Goal: Task Accomplishment & Management: Complete application form

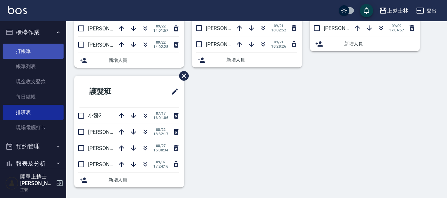
scroll to position [97, 0]
click at [32, 50] on link "打帳單" at bounding box center [33, 51] width 61 height 15
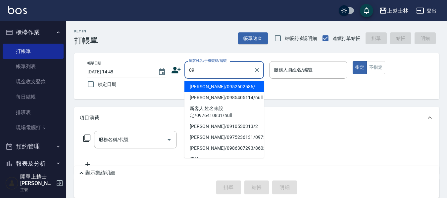
type input "[PERSON_NAME]/0952602586/"
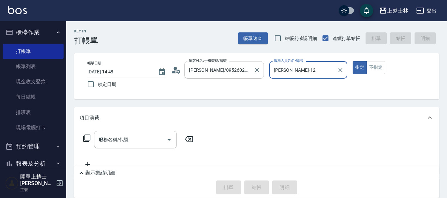
type input "[PERSON_NAME]-12"
click at [353, 61] on button "指定" at bounding box center [360, 67] width 14 height 13
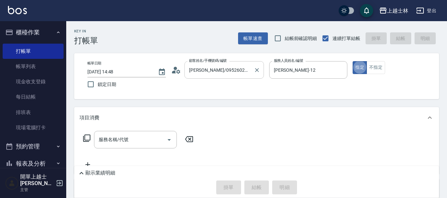
type button "true"
click at [114, 138] on div "服務名稱/代號 服務名稱/代號" at bounding box center [135, 140] width 83 height 18
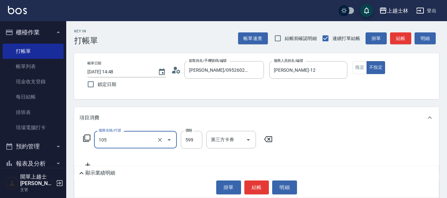
type input "香氛精油洗髮(105)"
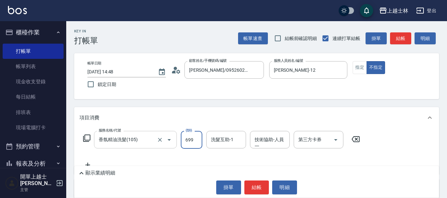
type input "699"
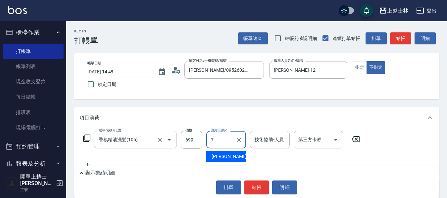
type input "[PERSON_NAME]-7"
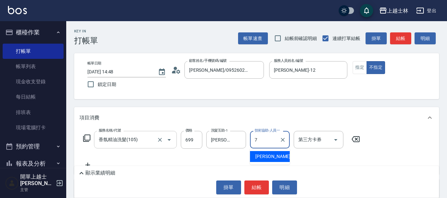
type input "[PERSON_NAME]-7"
